Goal: Information Seeking & Learning: Check status

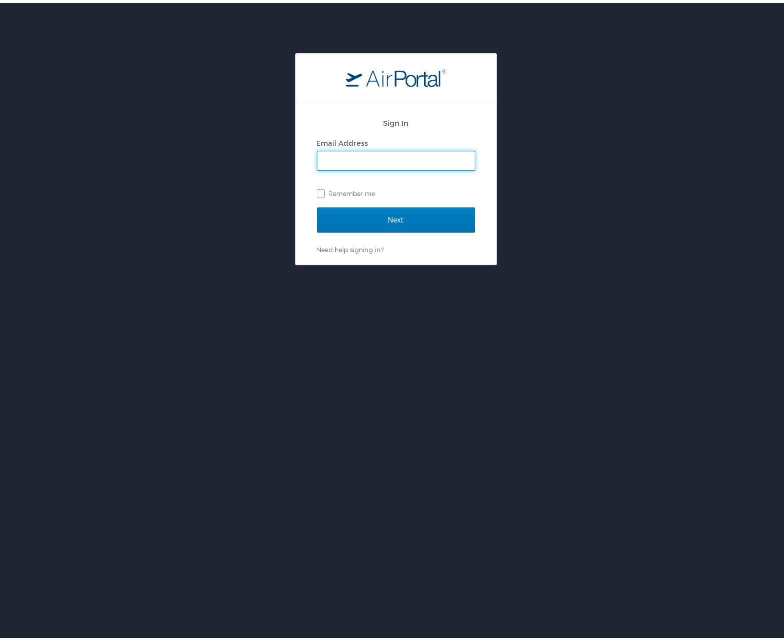
type input "mellanie.meiries@cherokee-federal.com"
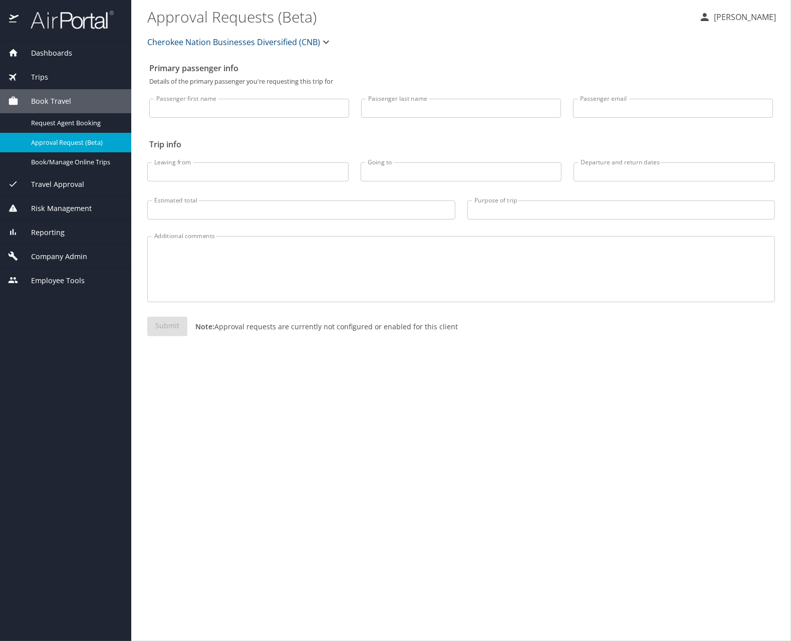
select select "US"
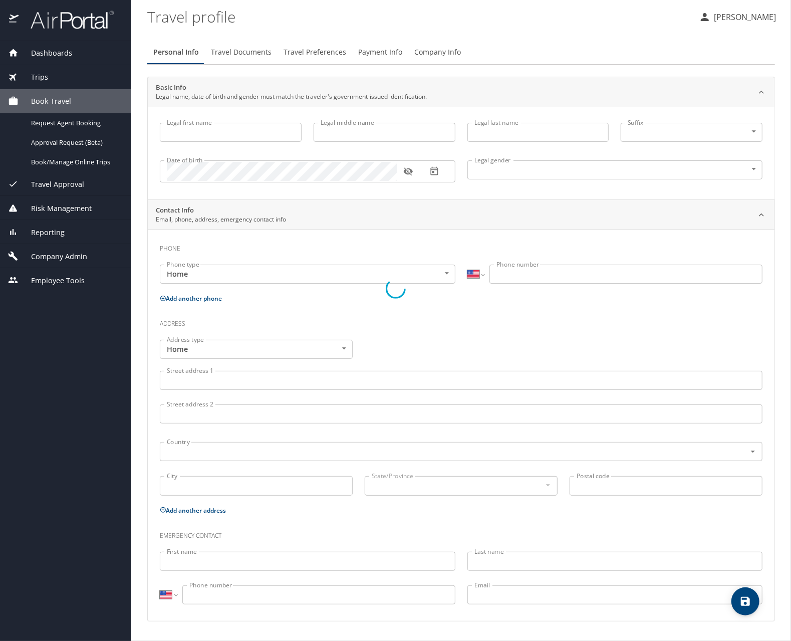
type input "Mellanie"
type input "Sue"
type input "Meiries"
type input "Female"
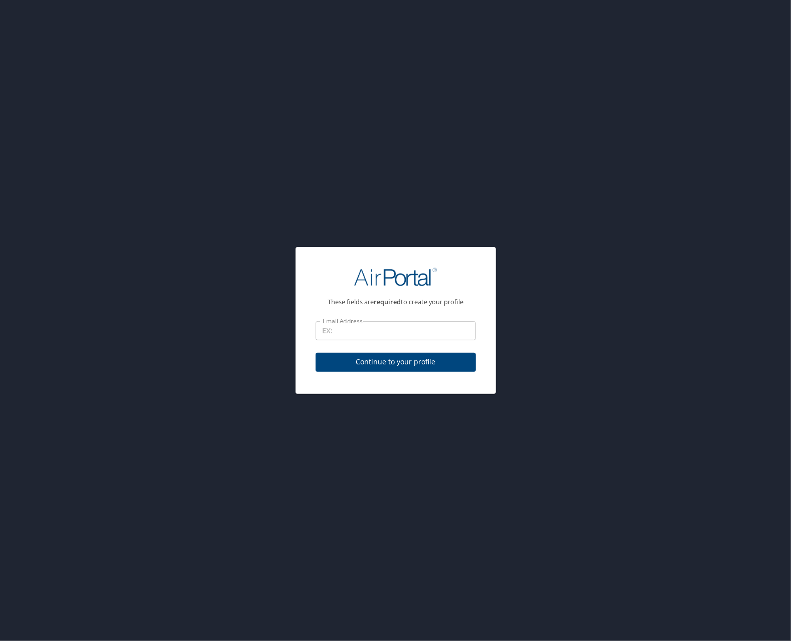
click at [375, 329] on input "Email Address" at bounding box center [396, 330] width 160 height 19
type input "mellanie.meiries@cherokee-federal.com"
click at [373, 362] on span "Continue to your profile" at bounding box center [396, 362] width 144 height 13
select select "US"
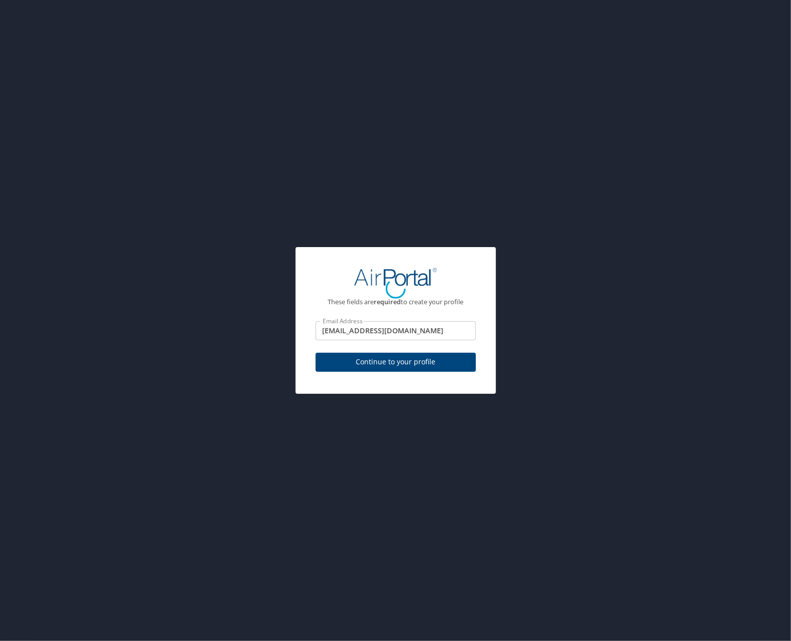
select select "US"
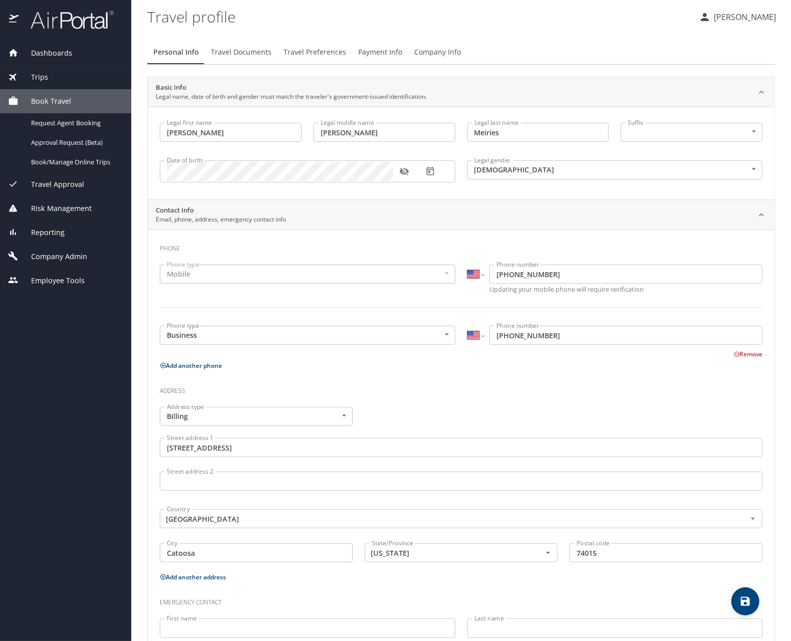
click at [41, 49] on div "Dashboards" at bounding box center [65, 53] width 131 height 24
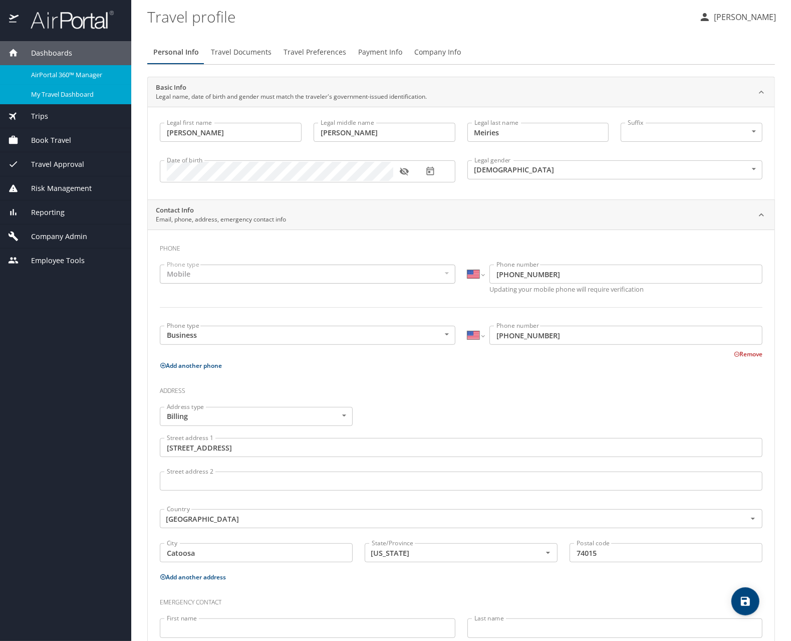
click at [50, 97] on span "My Travel Dashboard" at bounding box center [75, 95] width 88 height 10
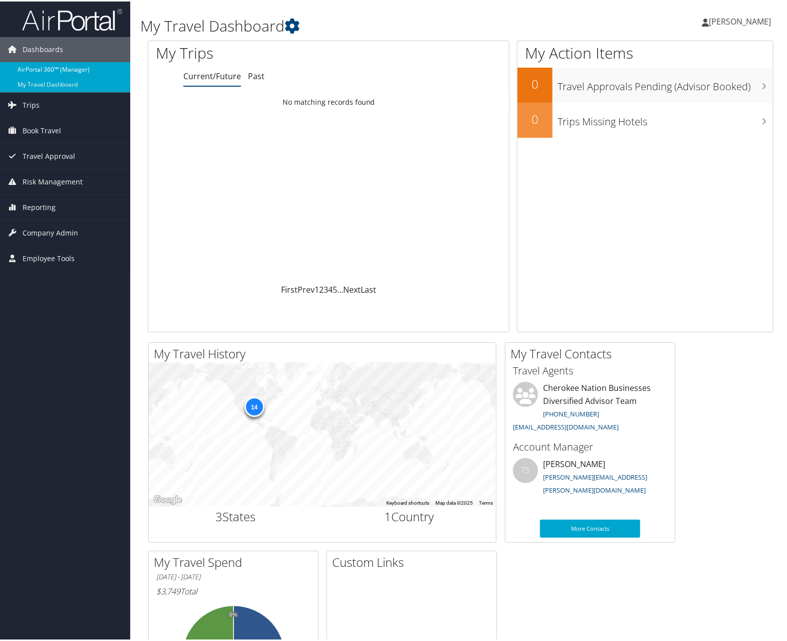
click at [72, 70] on link "AirPortal 360™ (Manager)" at bounding box center [65, 68] width 130 height 15
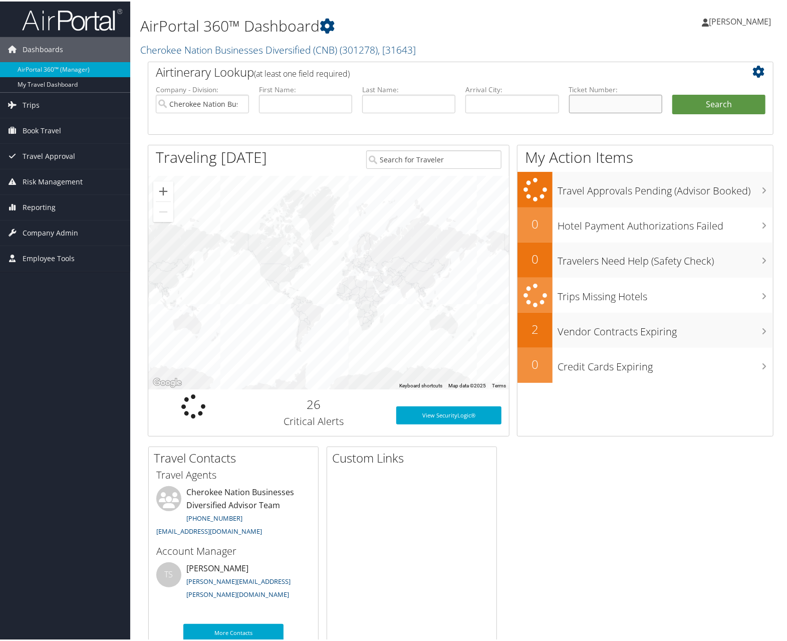
click at [606, 99] on input "text" at bounding box center [615, 102] width 93 height 19
click at [638, 105] on input "text" at bounding box center [615, 102] width 93 height 19
paste input "8900897874661"
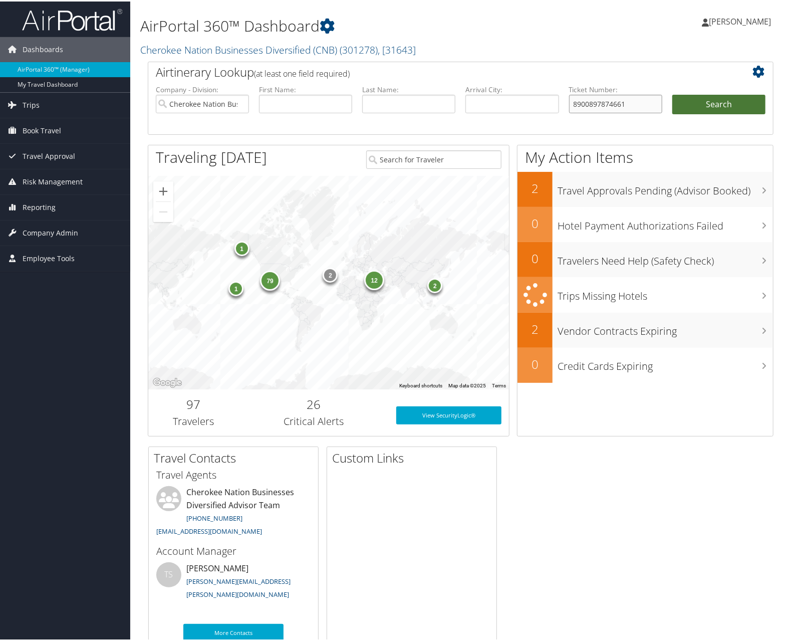
type input "8900897874661"
click at [712, 102] on button "Search" at bounding box center [719, 103] width 93 height 20
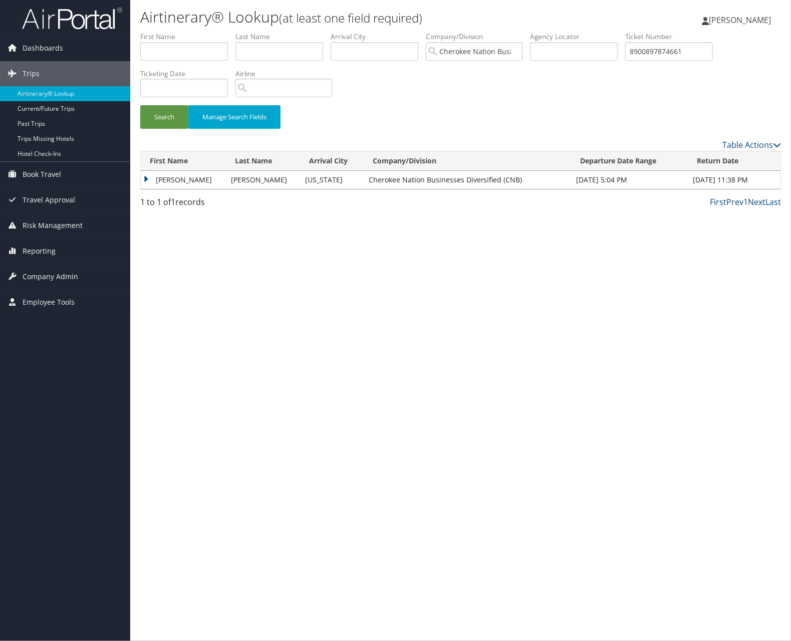
click at [145, 181] on td "BRAD L" at bounding box center [183, 180] width 85 height 18
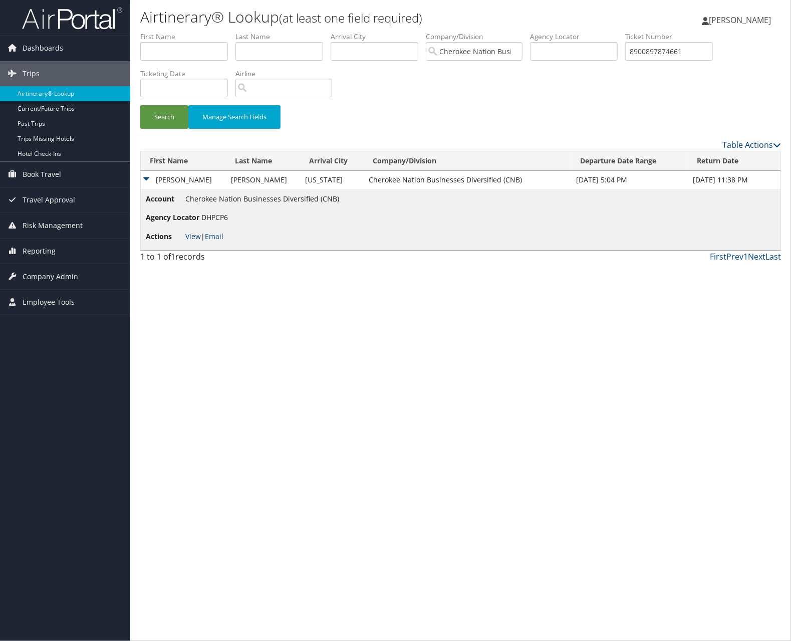
click at [185, 235] on link "View" at bounding box center [193, 237] width 16 height 10
click at [677, 50] on input "8900897874661" at bounding box center [670, 51] width 88 height 19
paste input "5212"
click at [140, 105] on button "Search" at bounding box center [164, 117] width 48 height 24
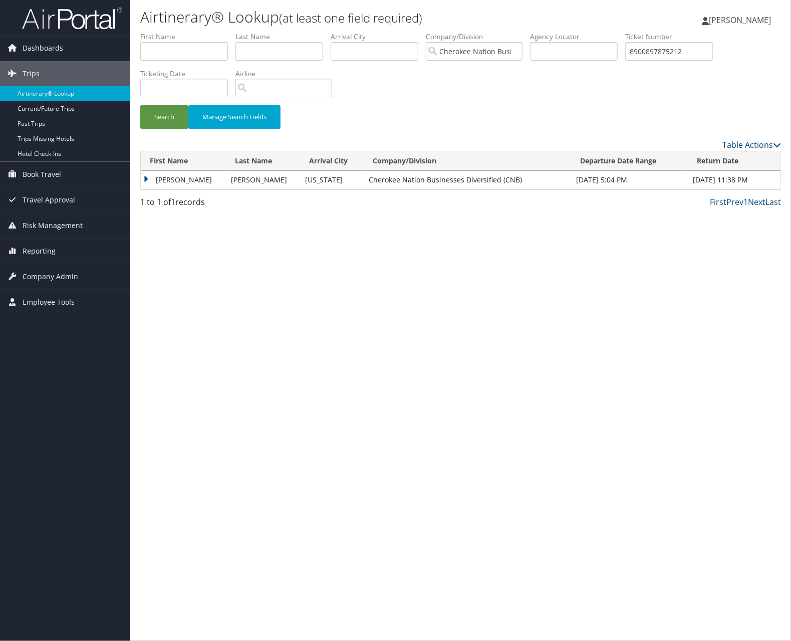
click at [148, 179] on td "BRAD L" at bounding box center [183, 180] width 85 height 18
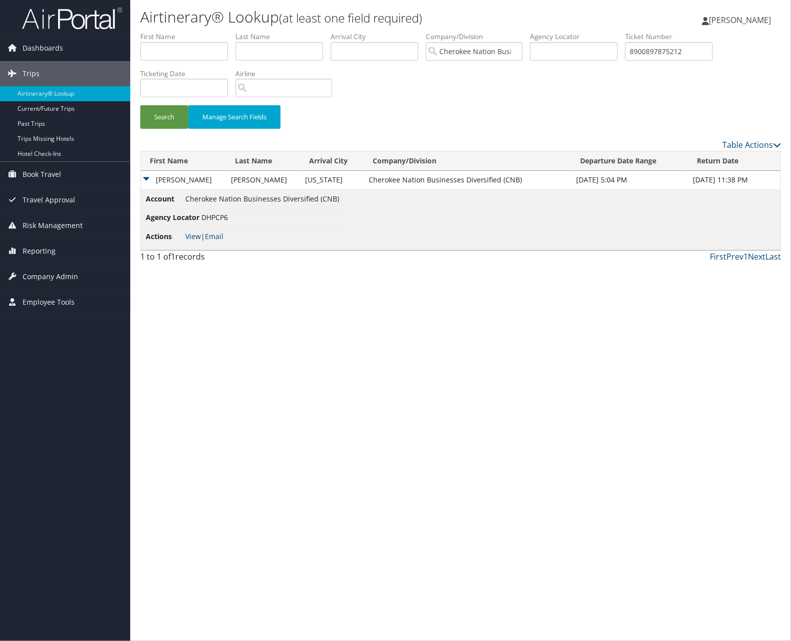
click at [194, 228] on li "Actions View | Email" at bounding box center [242, 237] width 193 height 18
click at [190, 236] on link "View" at bounding box center [193, 237] width 16 height 10
click at [184, 234] on li "Actions View | Email" at bounding box center [242, 237] width 193 height 18
click at [189, 236] on link "View" at bounding box center [193, 237] width 16 height 10
click at [681, 54] on input "8900897875212" at bounding box center [670, 51] width 88 height 19
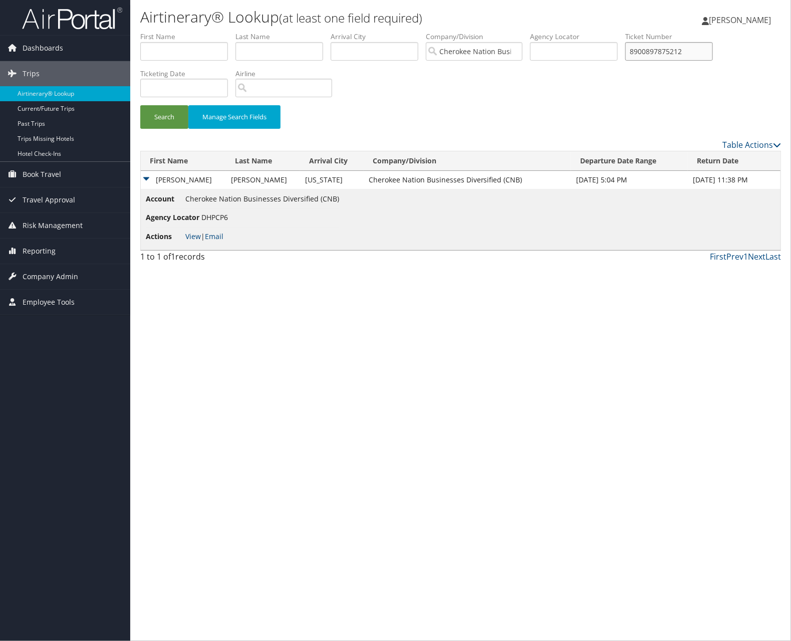
click at [679, 52] on input "8900897875212" at bounding box center [670, 51] width 88 height 19
click at [680, 53] on input "8900897875212" at bounding box center [670, 51] width 88 height 19
click at [681, 53] on input "8900897875212" at bounding box center [670, 51] width 88 height 19
click at [682, 53] on input "8900897875212" at bounding box center [670, 51] width 88 height 19
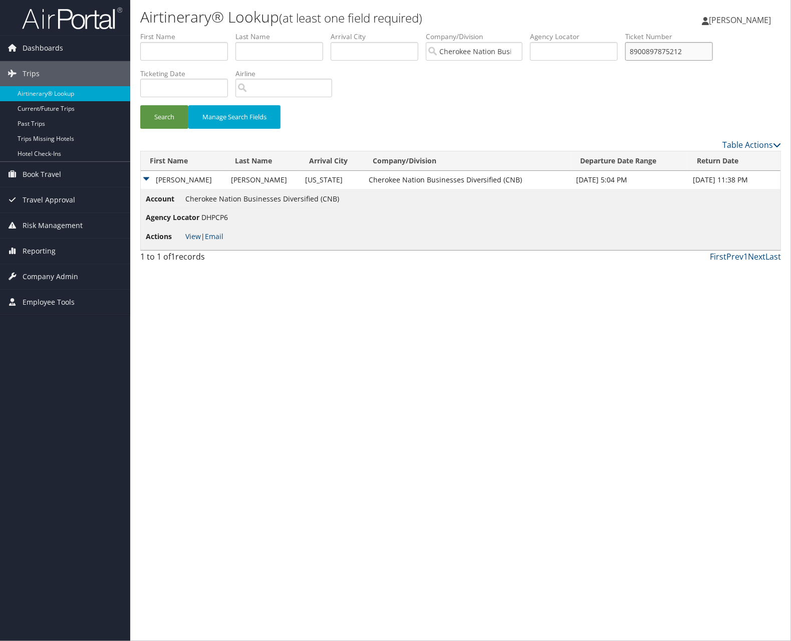
click at [683, 54] on input "8900897875212" at bounding box center [670, 51] width 88 height 19
drag, startPoint x: 697, startPoint y: 56, endPoint x: 579, endPoint y: 47, distance: 117.6
click at [579, 32] on ul "First Name Last Name Departure City Arrival City Company/Division Cherokee Nati…" at bounding box center [460, 32] width 641 height 0
paste input "7576"
type input "8900897877576"
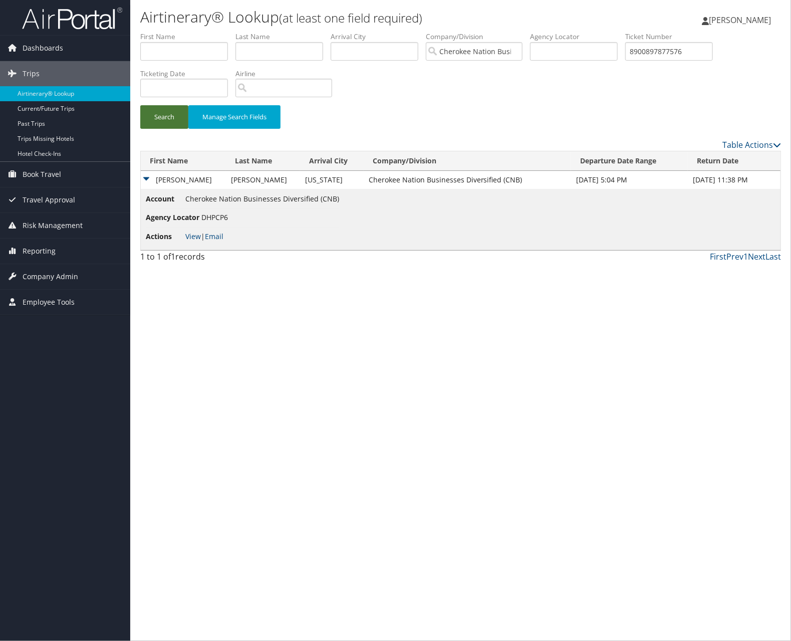
click at [162, 116] on button "Search" at bounding box center [164, 117] width 48 height 24
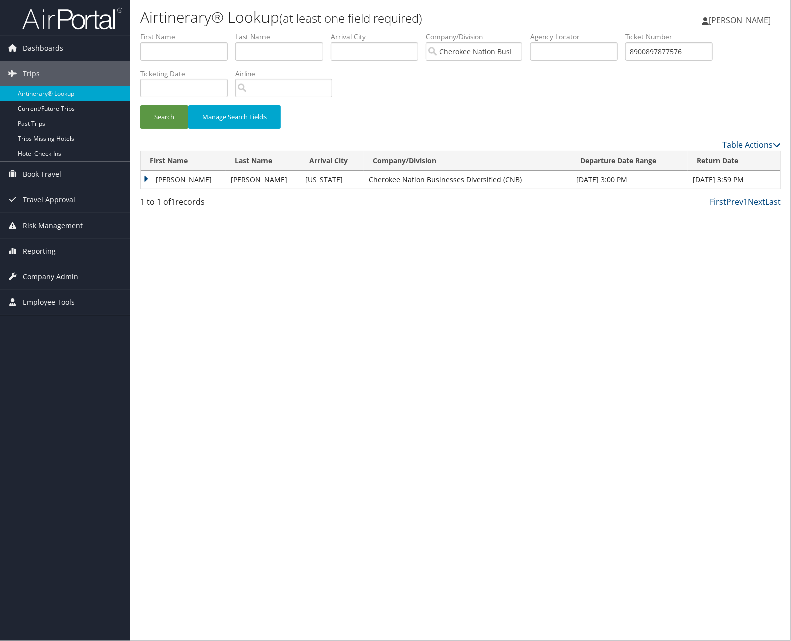
click at [146, 180] on td "BRAD L" at bounding box center [183, 180] width 85 height 18
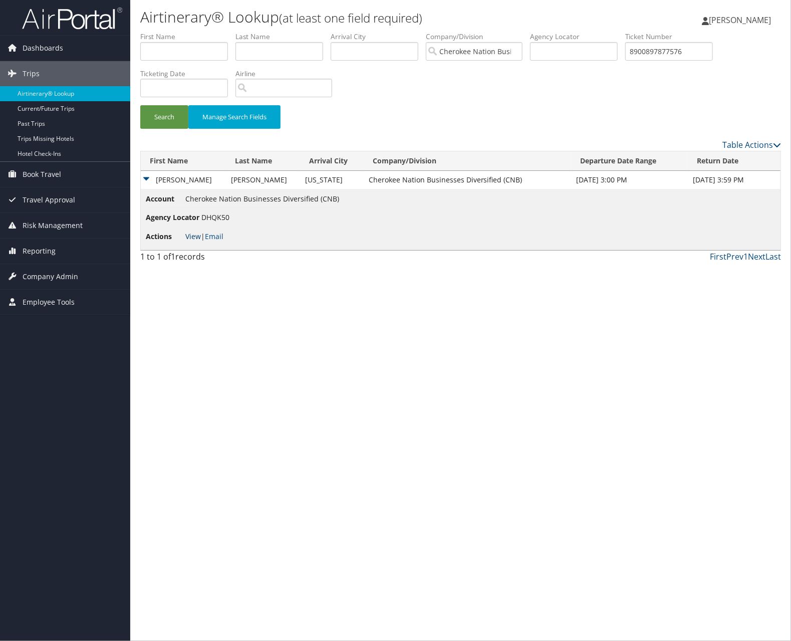
click at [189, 235] on link "View" at bounding box center [193, 237] width 16 height 10
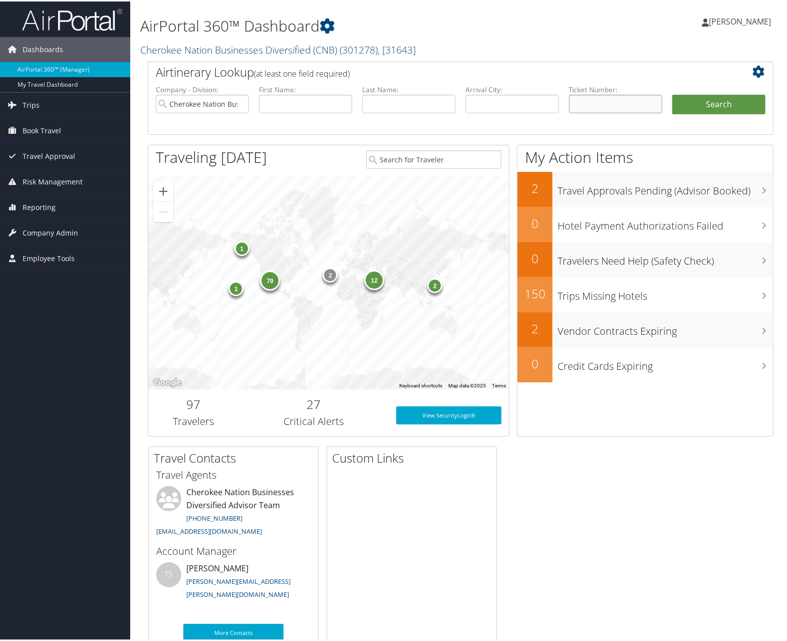
click at [606, 103] on input "text" at bounding box center [615, 102] width 93 height 19
paste input "0064137800068"
type input "0064137800068"
click at [724, 106] on button "Search" at bounding box center [719, 103] width 93 height 20
